Goal: Task Accomplishment & Management: Complete application form

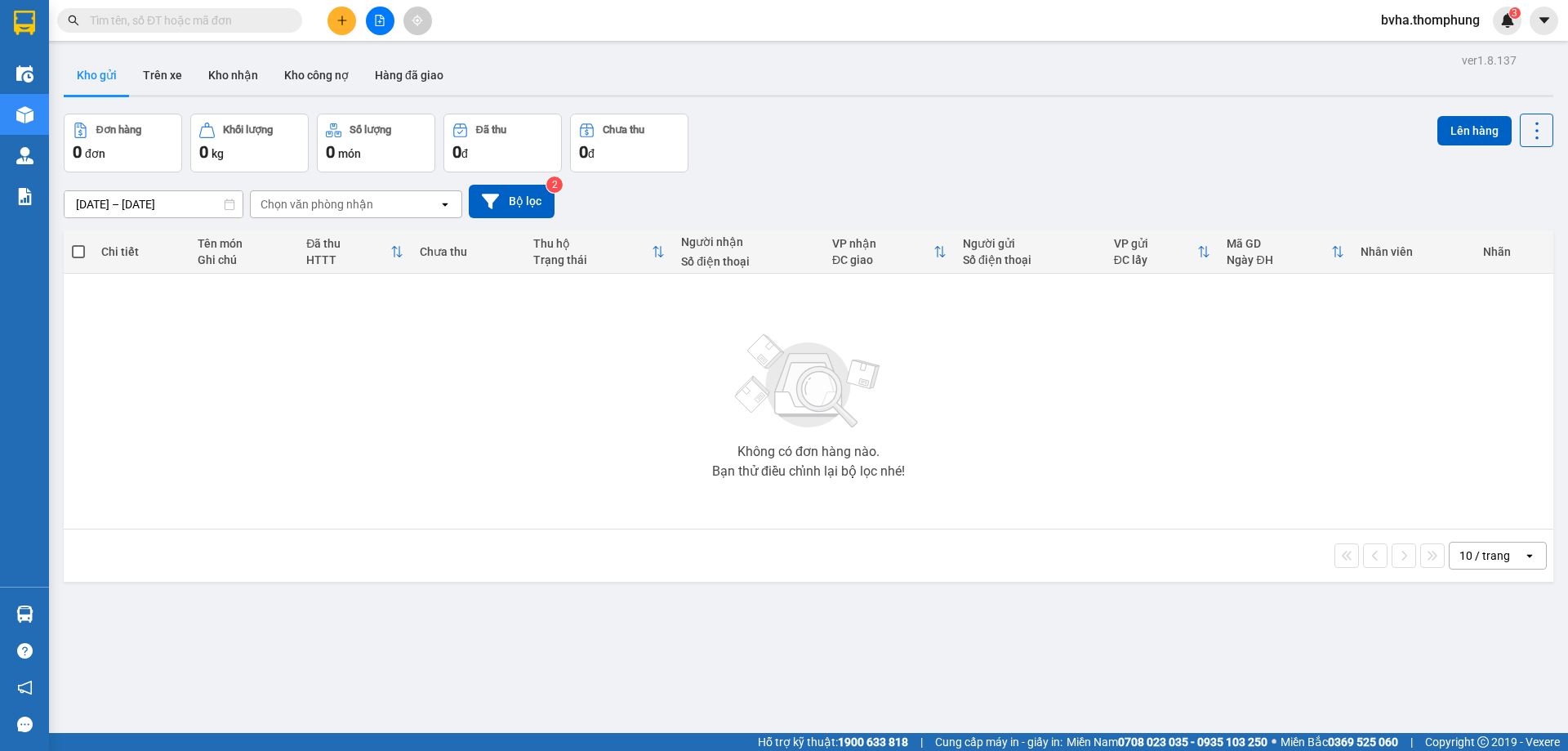
click at [340, 22] on icon "plus" at bounding box center [341, 20] width 11 height 11
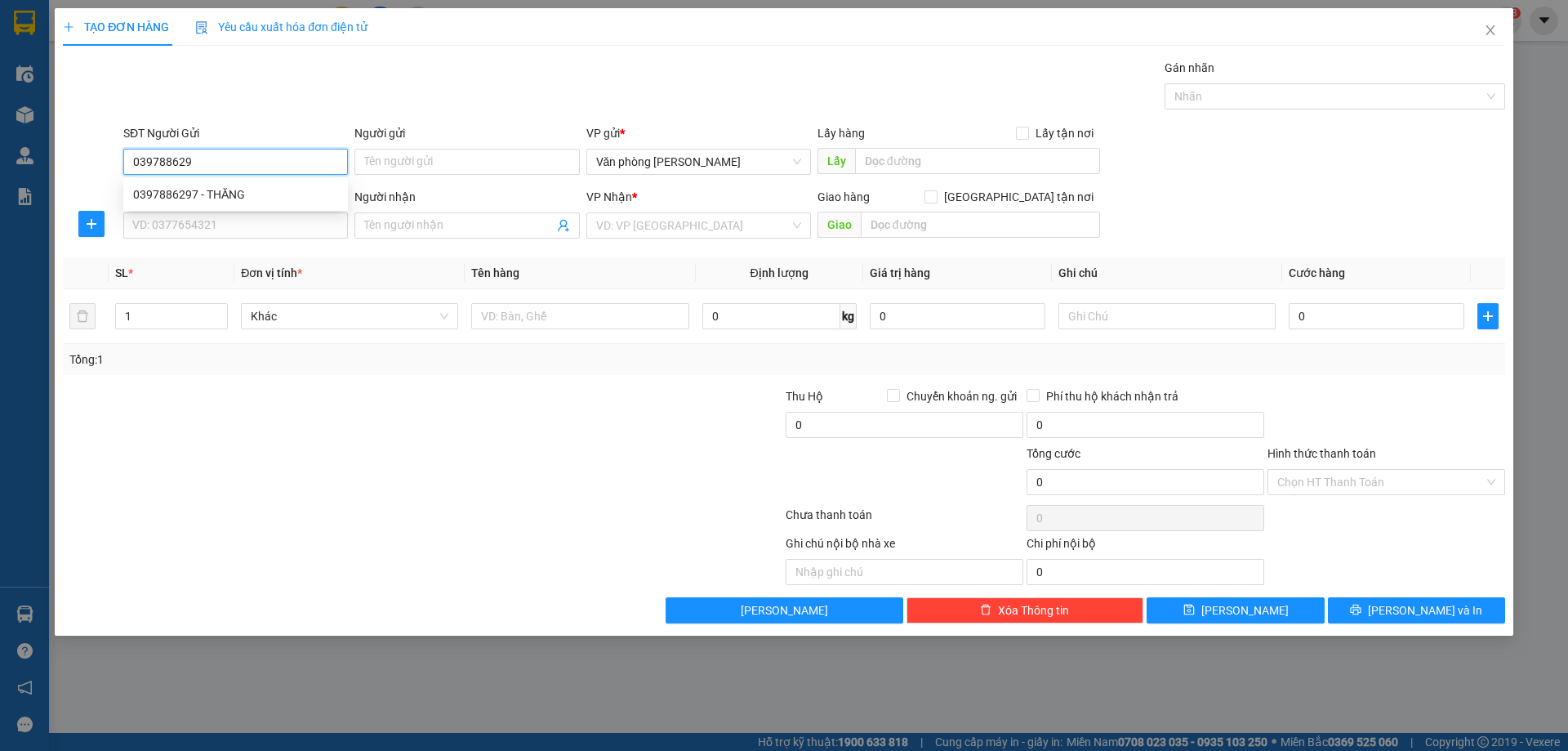
type input "0397886297"
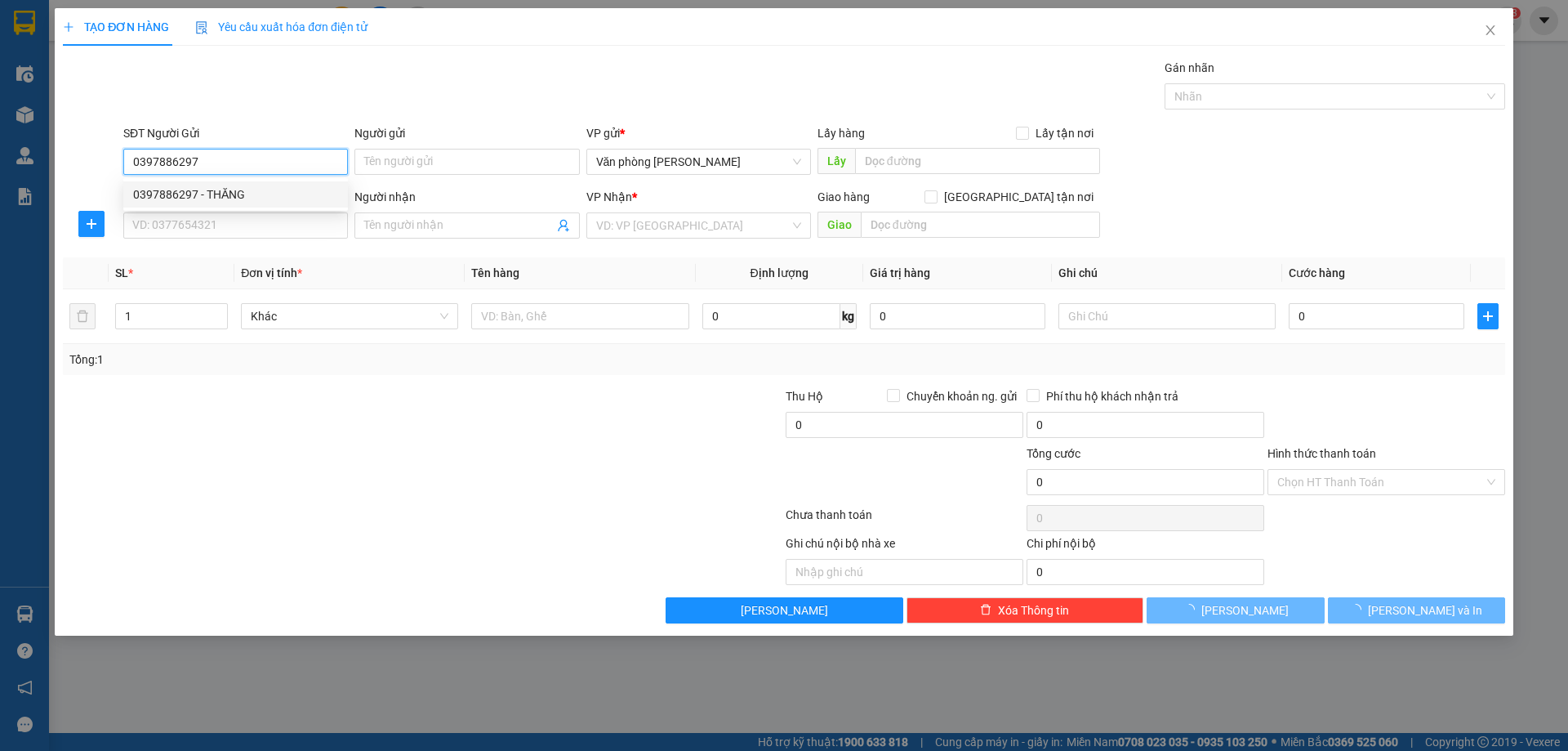
click at [204, 191] on div "0397886297 - THĂNG" at bounding box center [235, 194] width 205 height 18
type input "THĂNG"
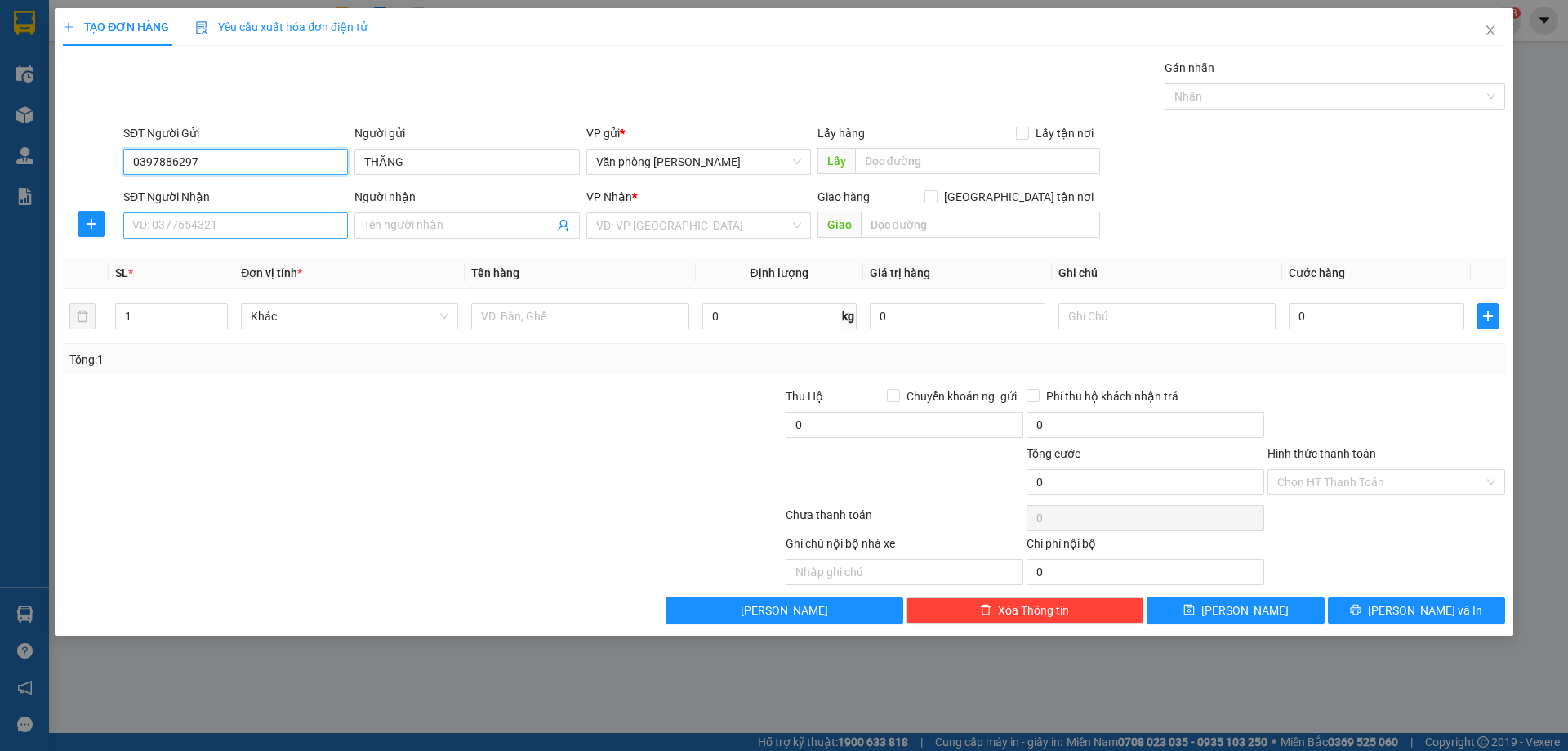
type input "0397886297"
click at [179, 217] on input "SĐT Người Nhận" at bounding box center [235, 225] width 224 height 26
type input "0964423822"
click at [169, 253] on div "0964423822 - NHỜ SHIP" at bounding box center [235, 258] width 205 height 18
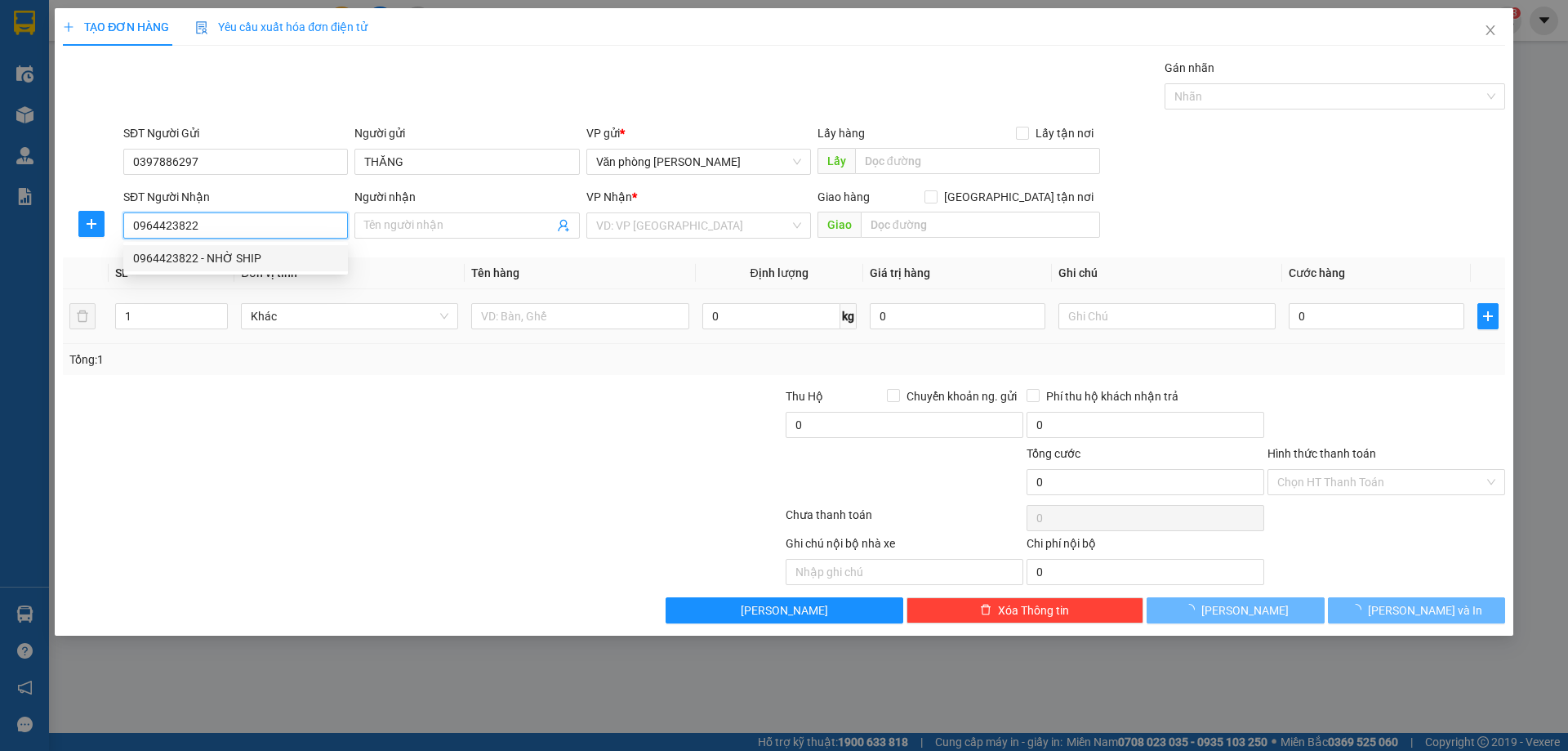
type input "NHỜ SHIP"
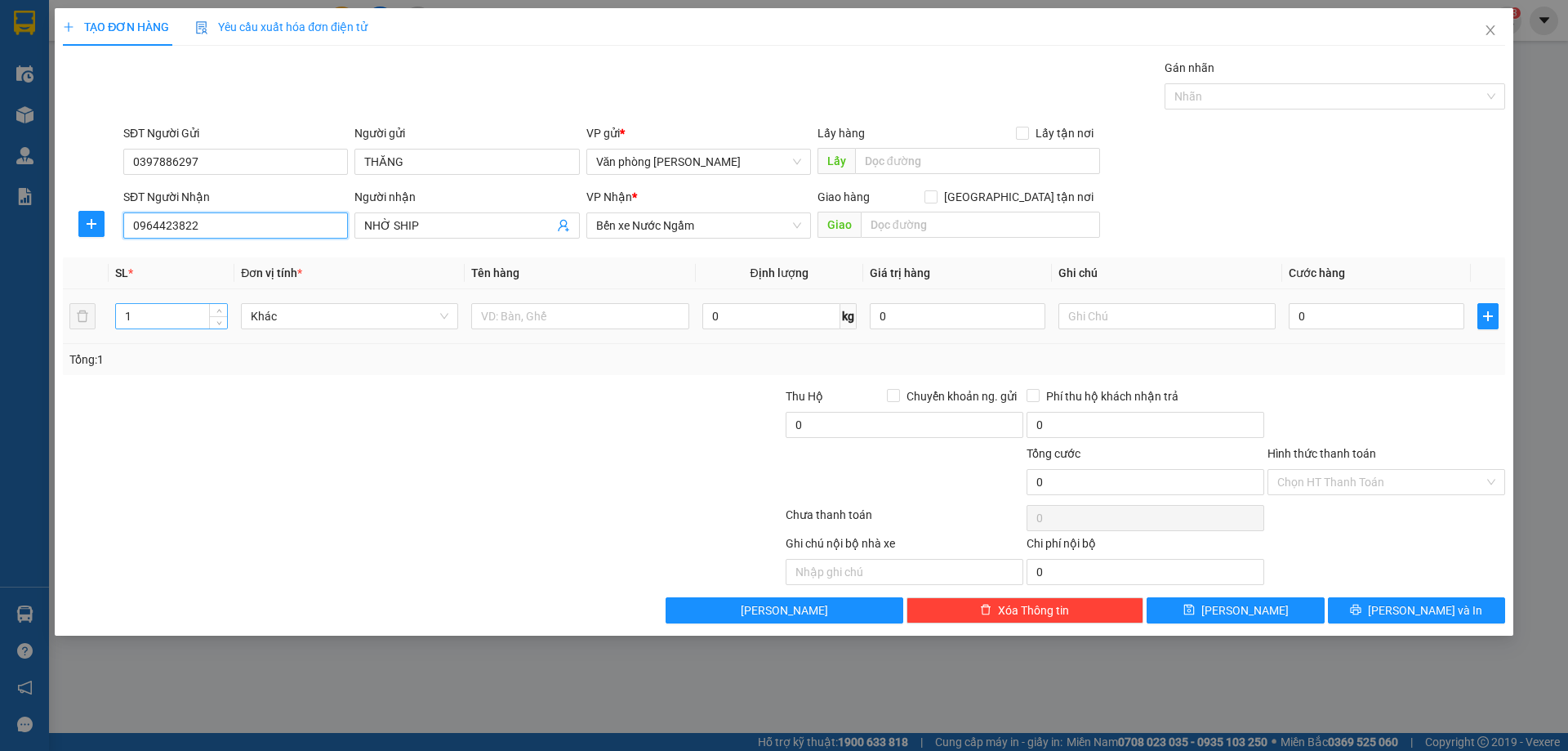
type input "0964423822"
drag, startPoint x: 162, startPoint y: 320, endPoint x: 114, endPoint y: 322, distance: 48.0
click at [114, 322] on td "1" at bounding box center [172, 316] width 126 height 54
type input "2"
click at [547, 317] on input "text" at bounding box center [580, 316] width 217 height 26
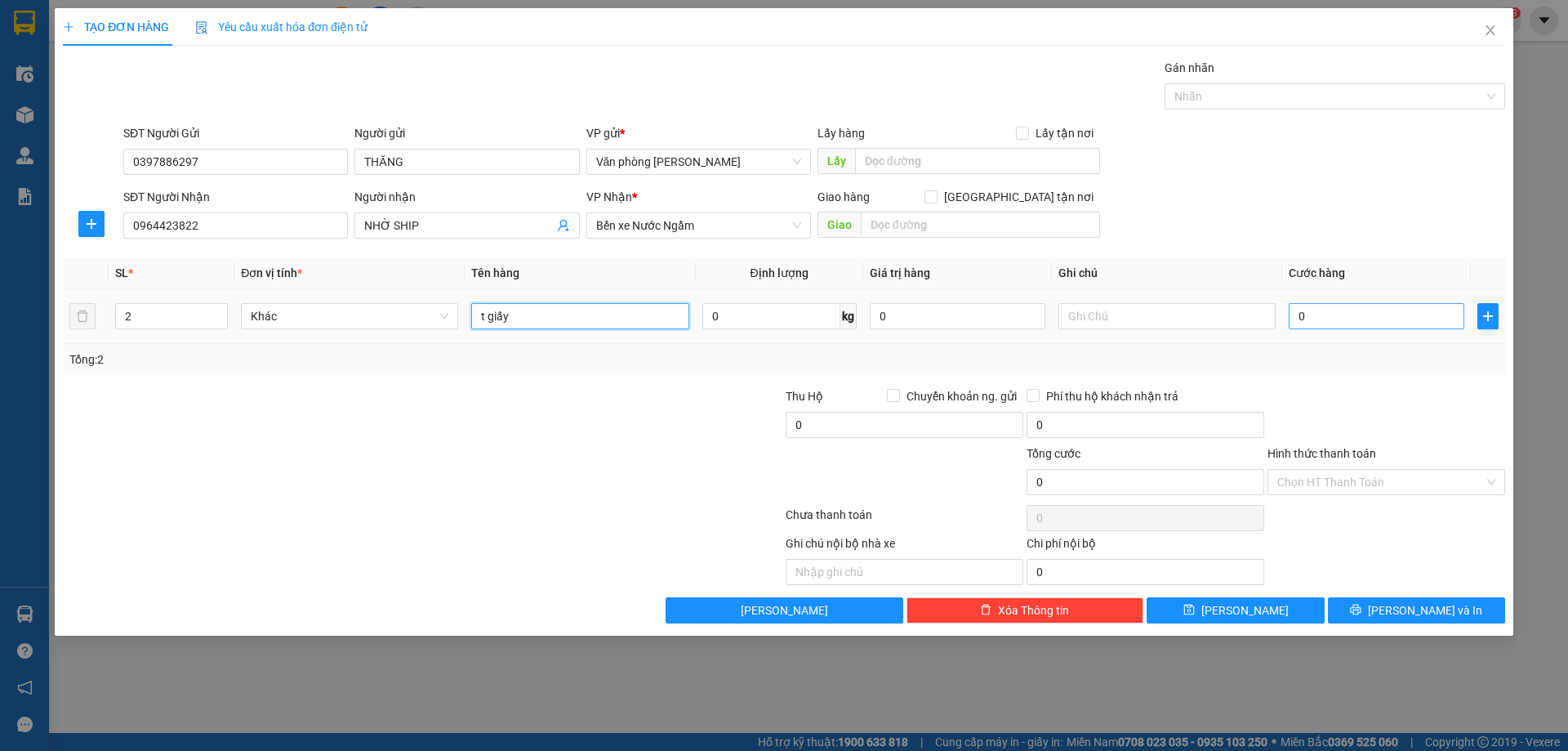
type input "t giấy"
click at [1347, 313] on input "0" at bounding box center [1377, 316] width 176 height 26
type input "1"
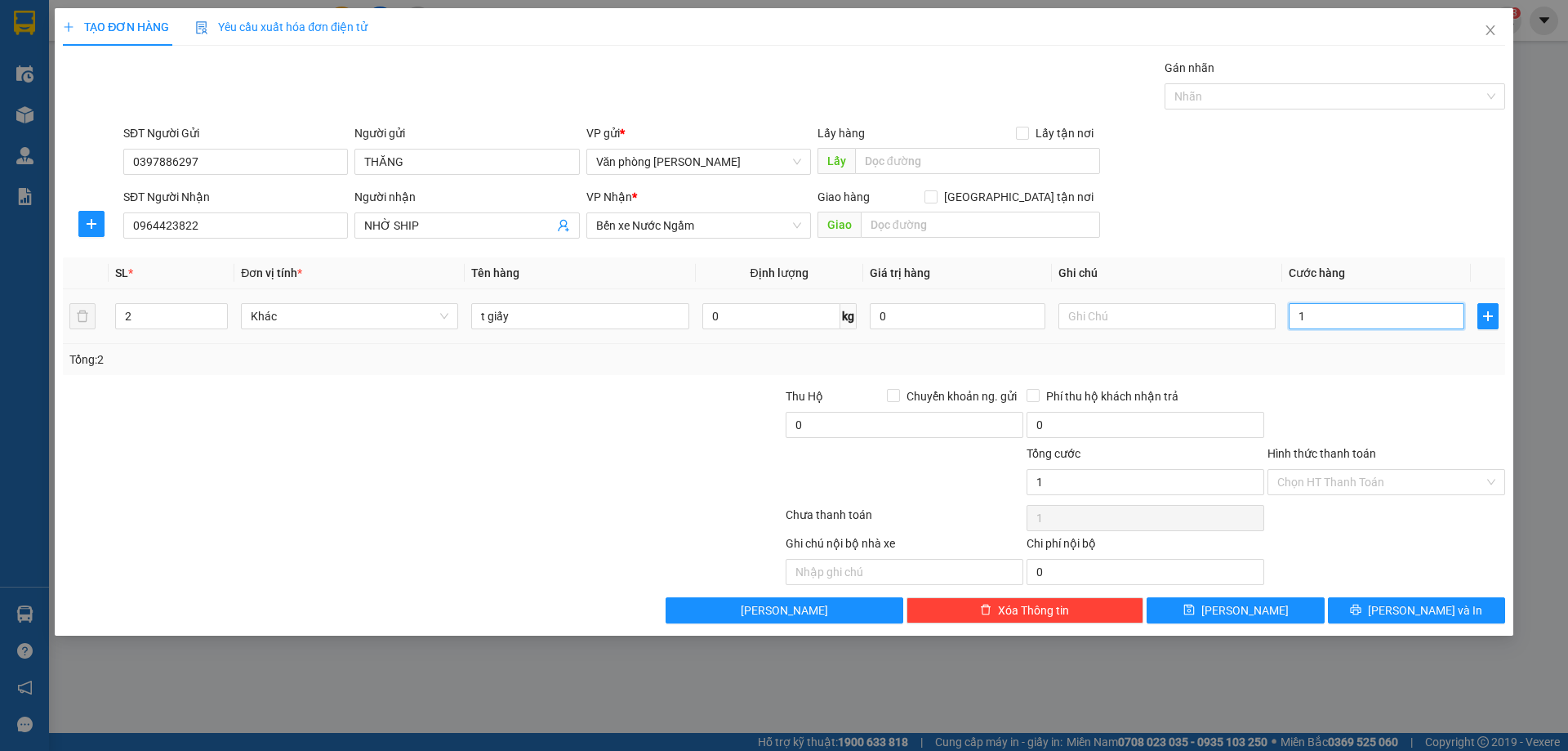
type input "10"
type input "100"
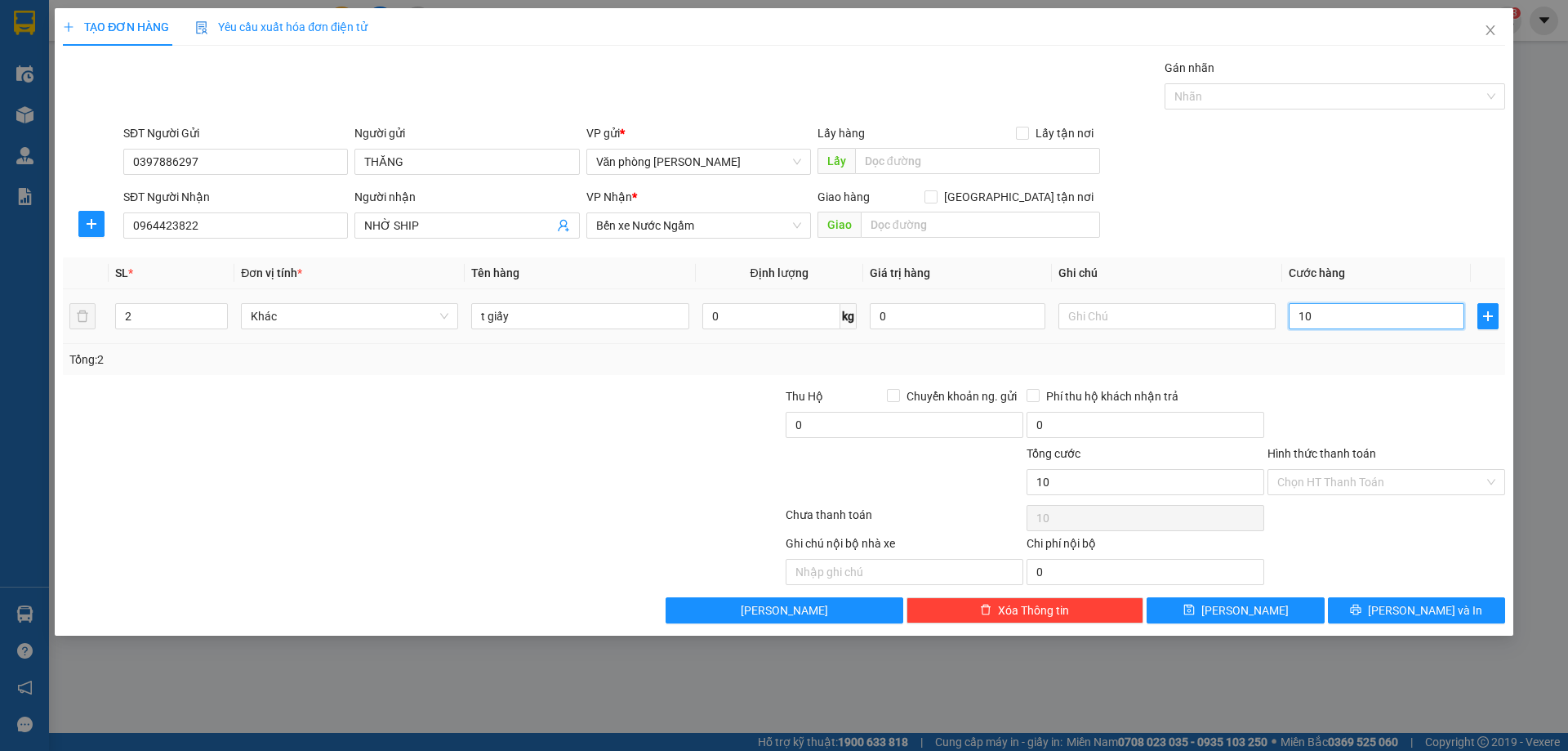
type input "100"
type input "100.000"
click at [1396, 488] on input "Hình thức thanh toán" at bounding box center [1380, 482] width 207 height 24
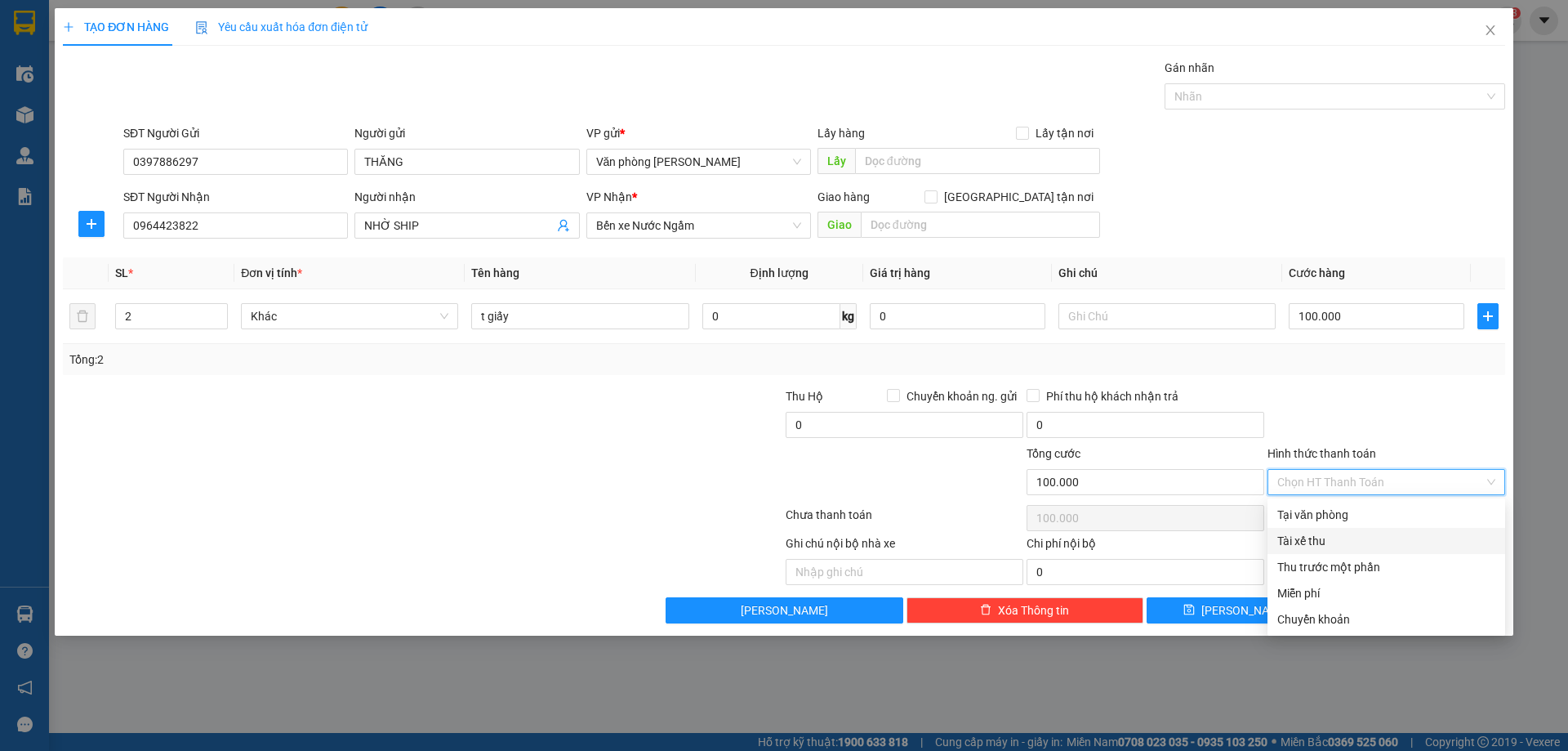
click at [1327, 540] on div "Tài xế thu" at bounding box center [1385, 541] width 218 height 18
type input "0"
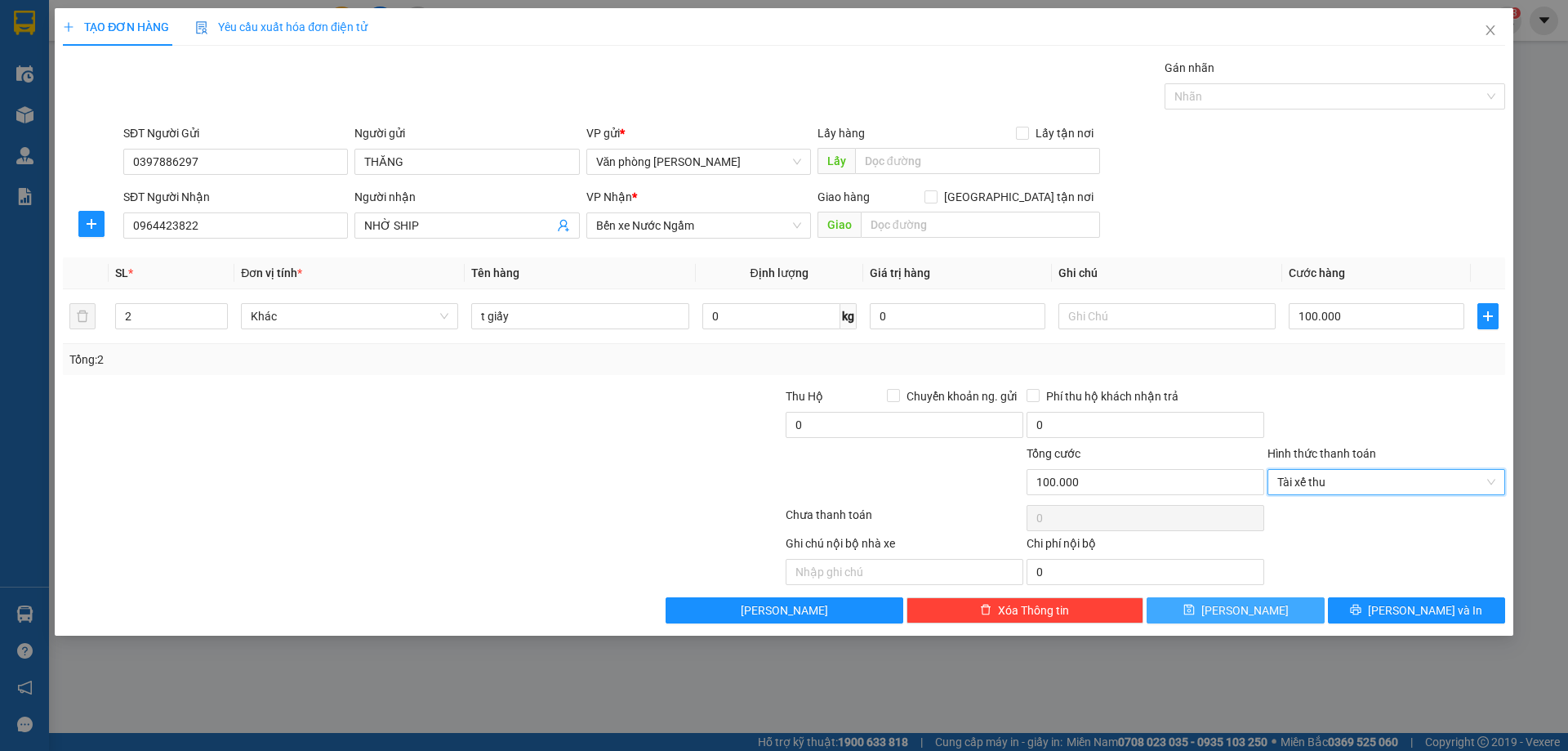
click at [1240, 605] on span "[PERSON_NAME]" at bounding box center [1244, 610] width 87 height 18
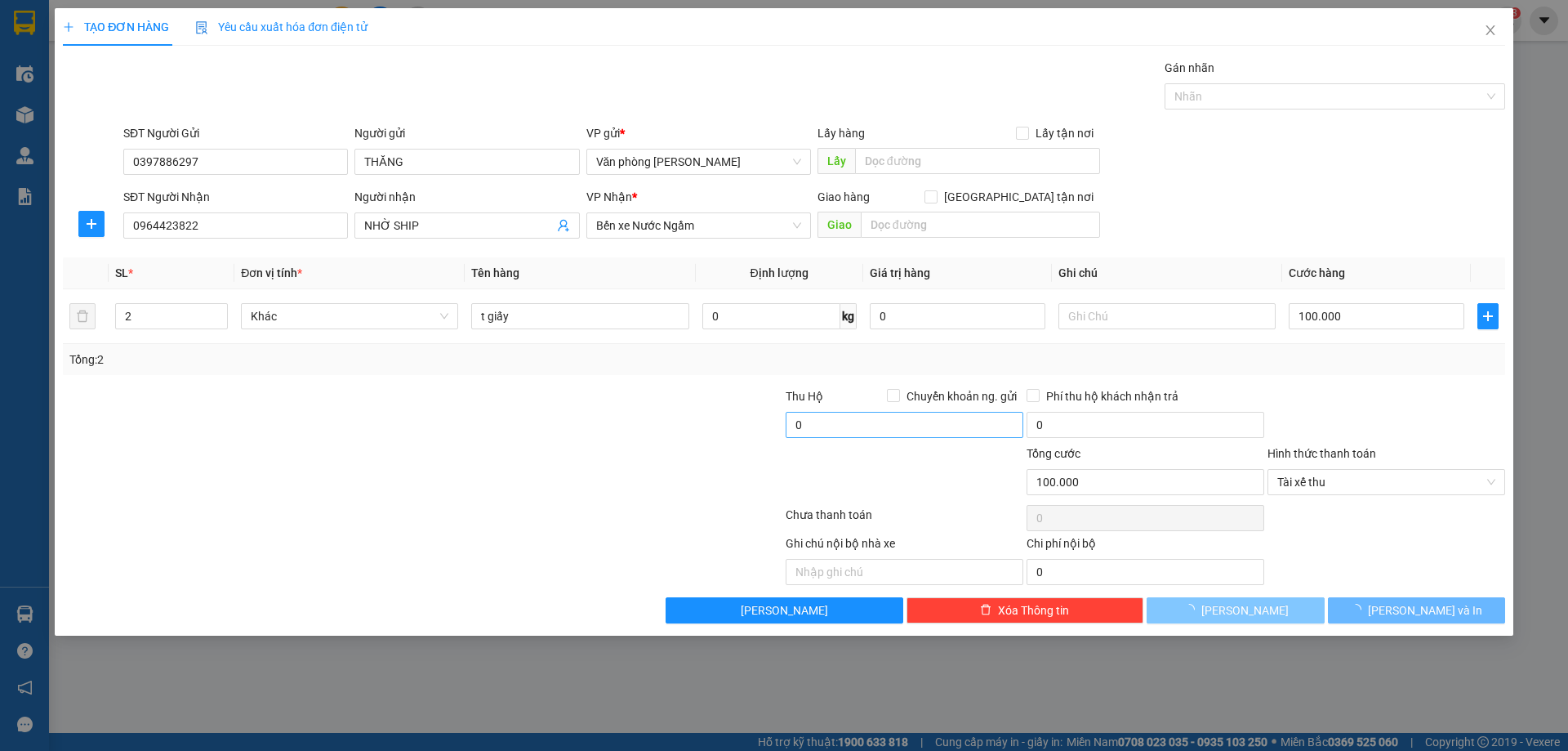
type input "1"
type input "0"
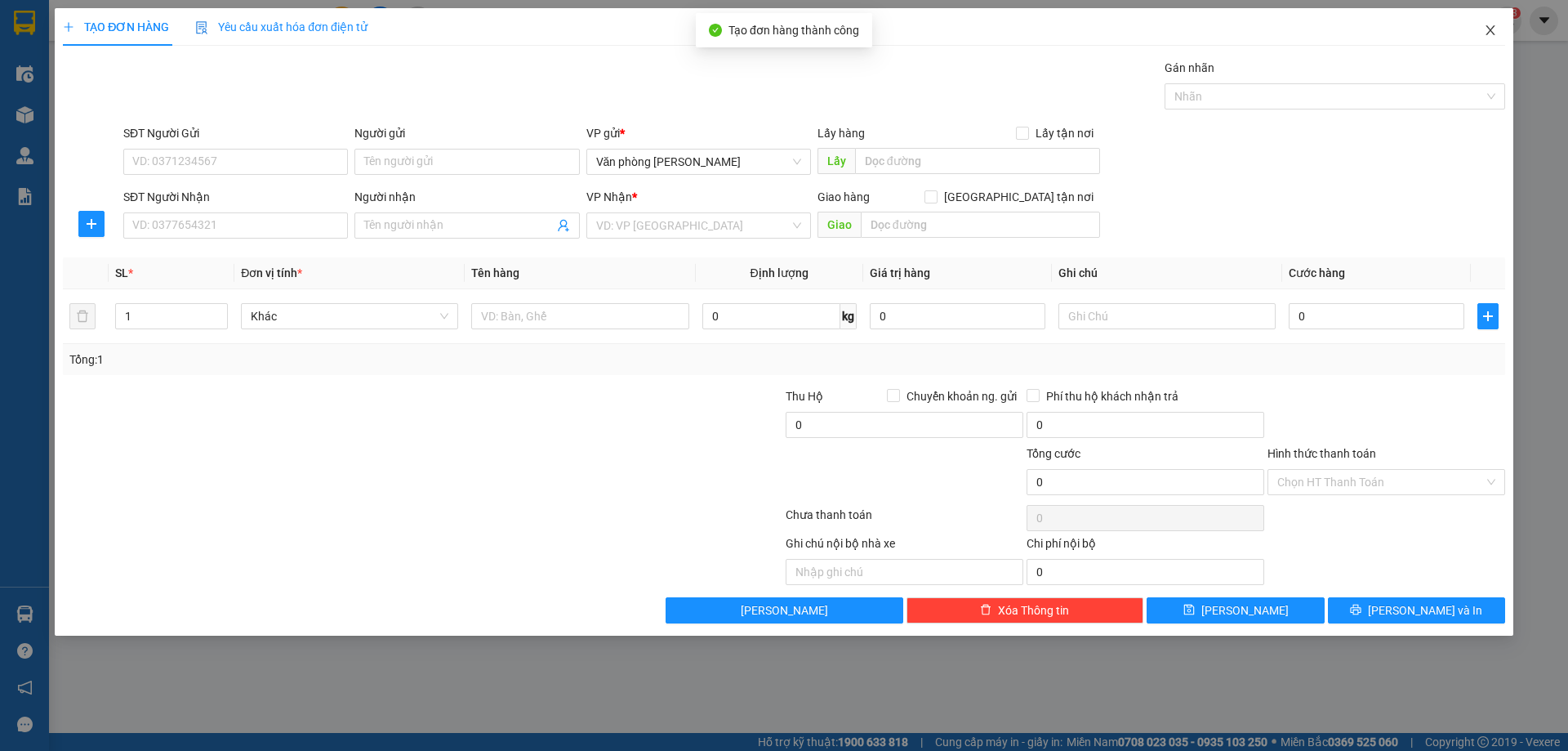
click at [1489, 31] on icon "close" at bounding box center [1490, 29] width 13 height 13
